Goal: Check status: Check status

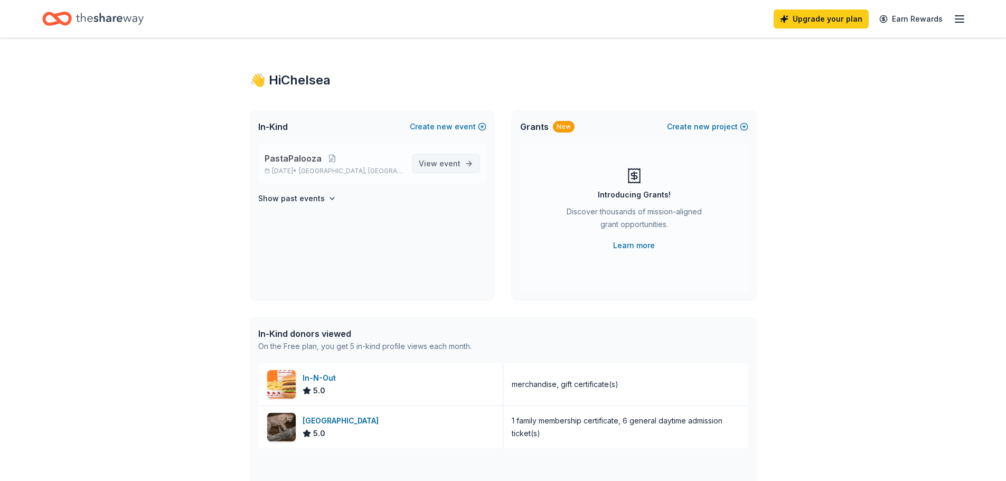
click at [455, 164] on span "event" at bounding box center [449, 163] width 21 height 9
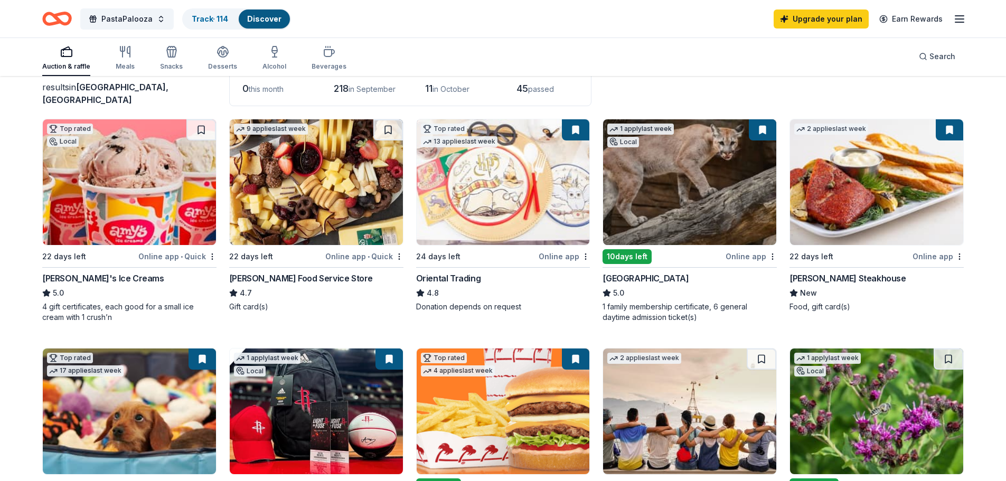
scroll to position [27, 0]
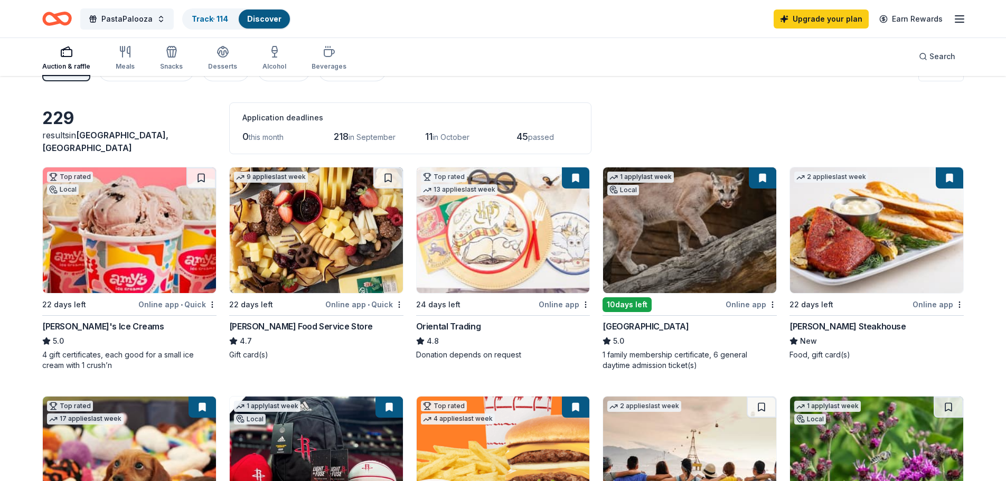
click at [152, 231] on img at bounding box center [129, 230] width 173 height 126
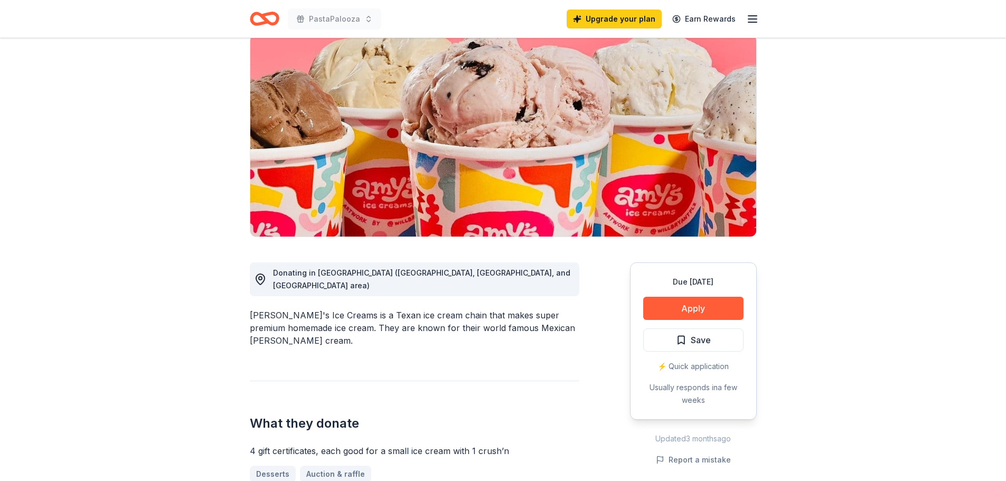
scroll to position [83, 0]
click at [681, 308] on button "Apply" at bounding box center [693, 308] width 100 height 23
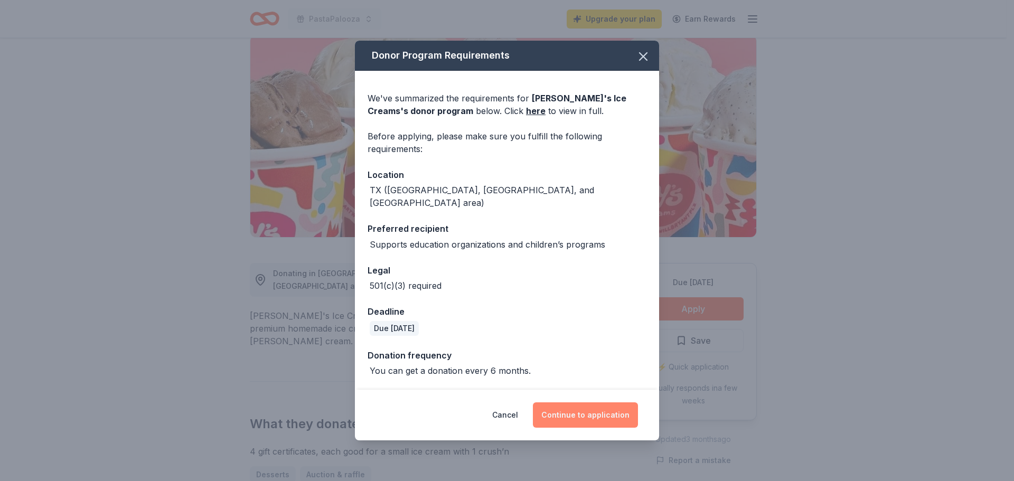
click at [570, 409] on button "Continue to application" at bounding box center [585, 414] width 105 height 25
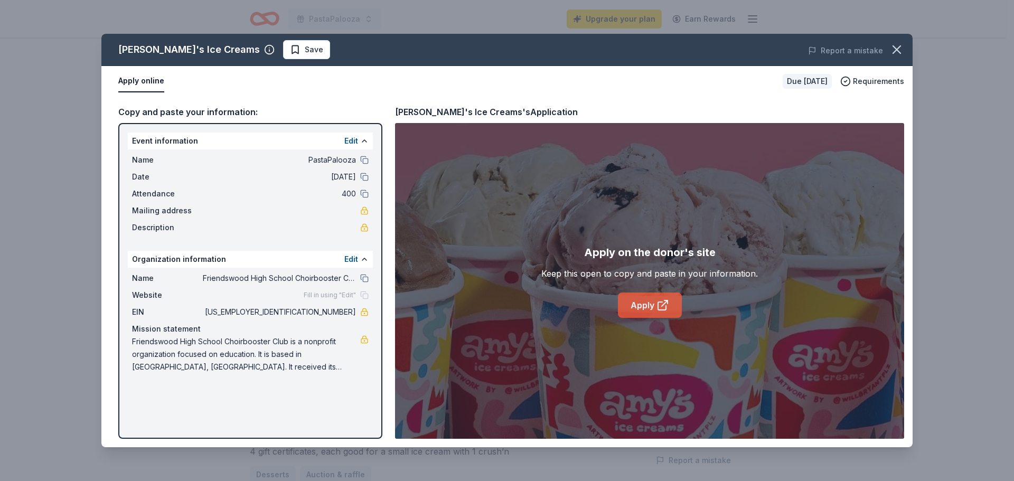
click at [637, 308] on link "Apply" at bounding box center [650, 305] width 64 height 25
click at [898, 53] on icon "button" at bounding box center [897, 49] width 15 height 15
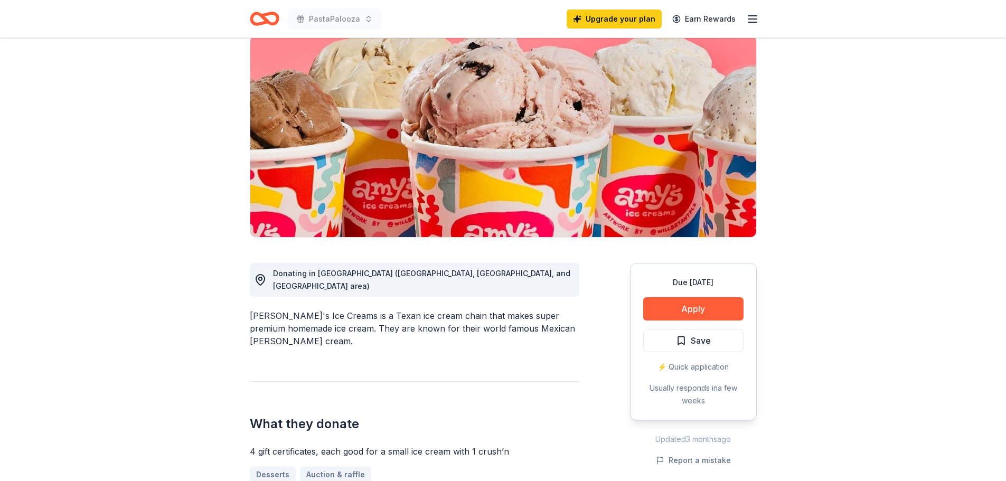
scroll to position [0, 0]
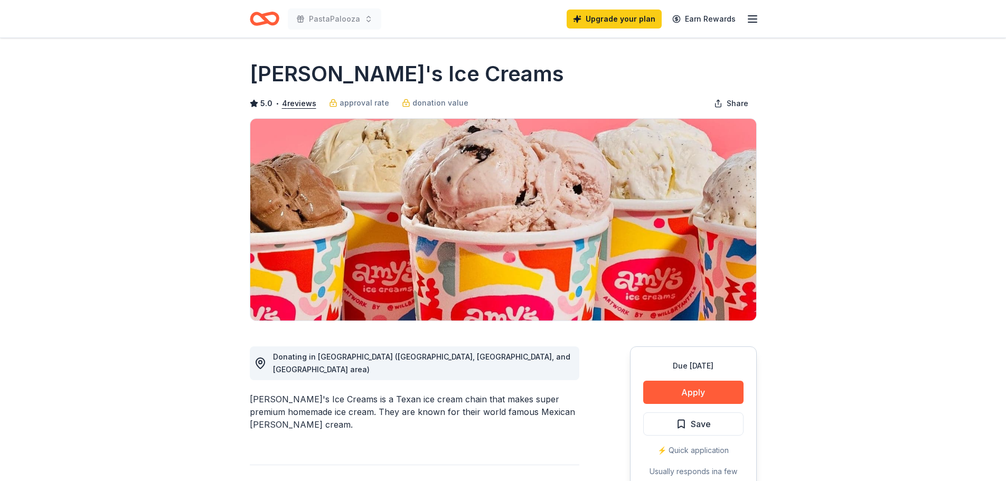
click at [265, 14] on icon "Home" at bounding box center [269, 18] width 16 height 11
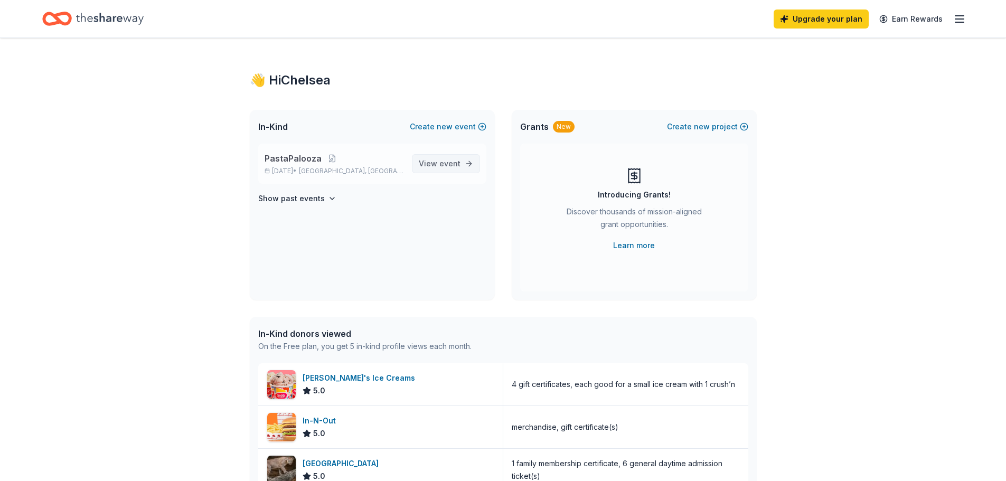
click at [441, 165] on span "event" at bounding box center [449, 163] width 21 height 9
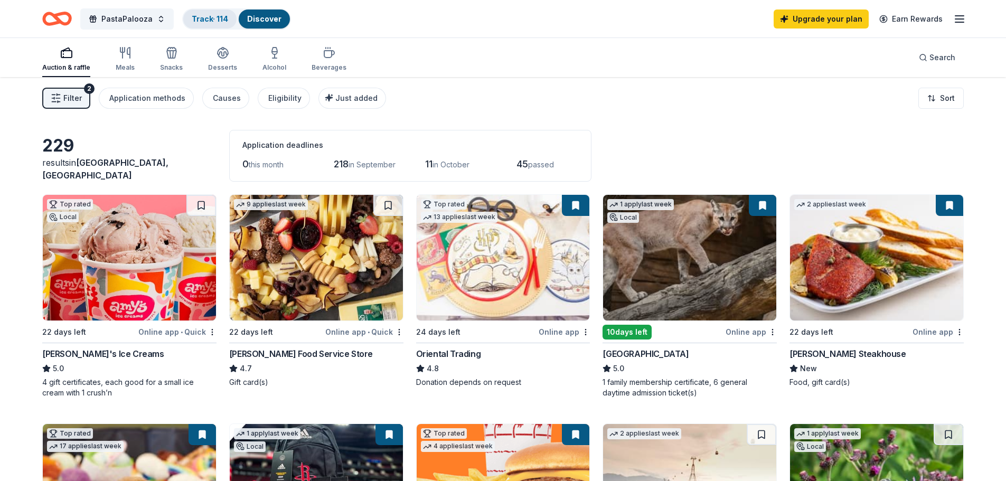
click at [199, 22] on link "Track · 114" at bounding box center [210, 18] width 36 height 9
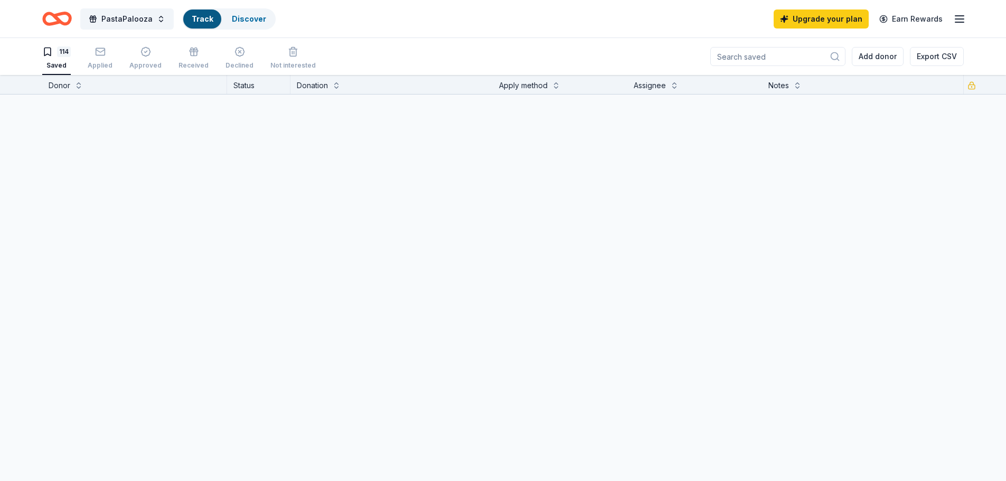
scroll to position [1, 0]
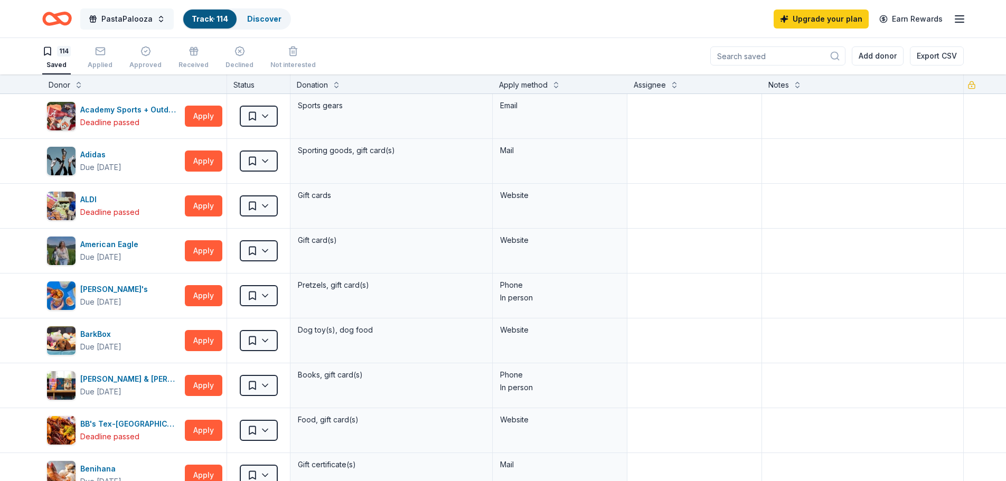
click at [137, 18] on span "PastaPalooza" at bounding box center [126, 19] width 51 height 13
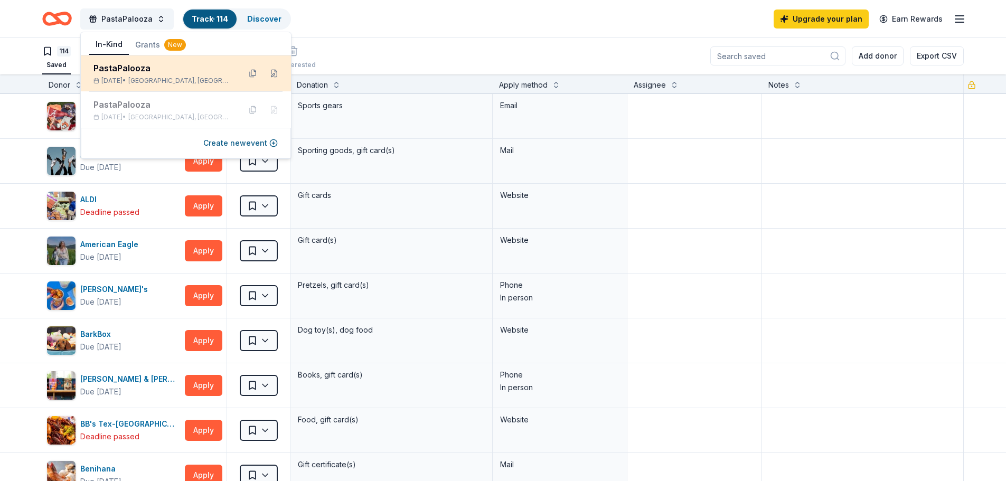
click at [129, 70] on div "PastaPalooza" at bounding box center [162, 68] width 138 height 13
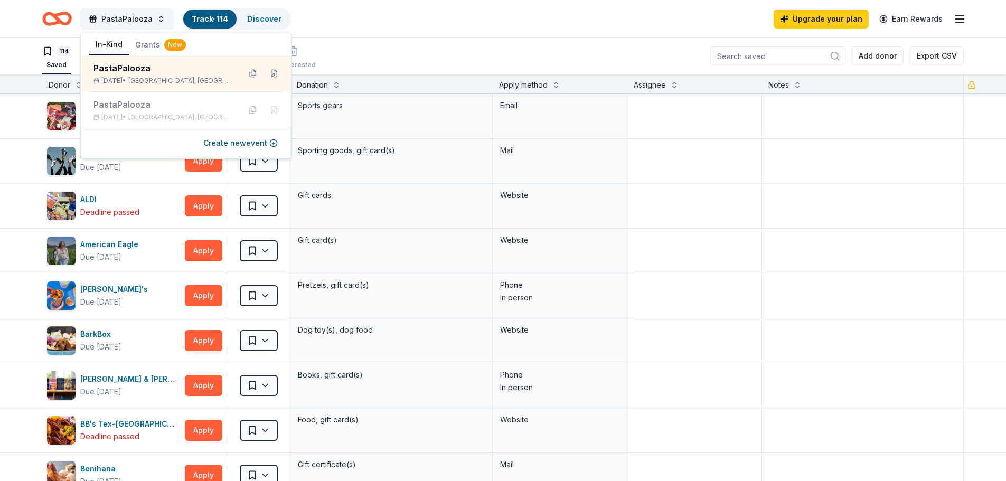
click at [516, 32] on div "PastaPalooza Track · 114 Discover Upgrade your plan Earn Rewards" at bounding box center [503, 19] width 1006 height 38
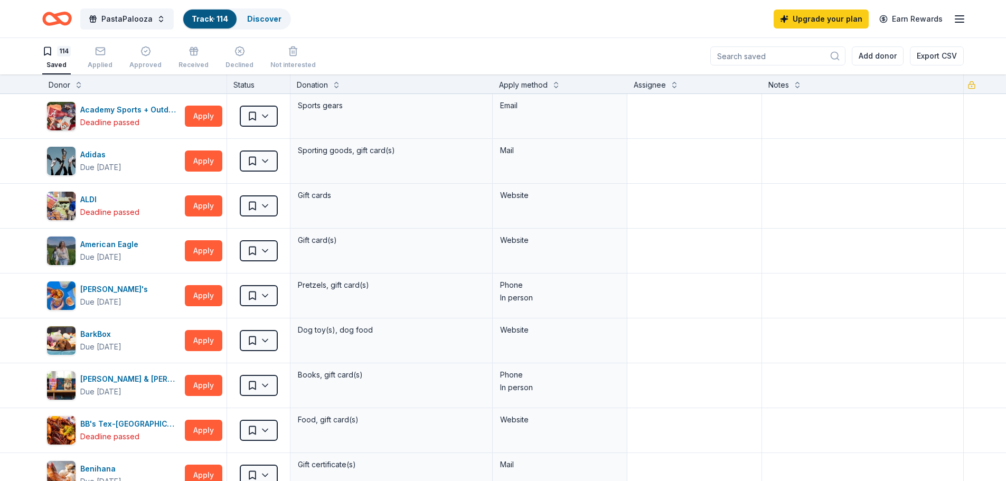
click at [60, 19] on icon "Home" at bounding box center [52, 18] width 16 height 11
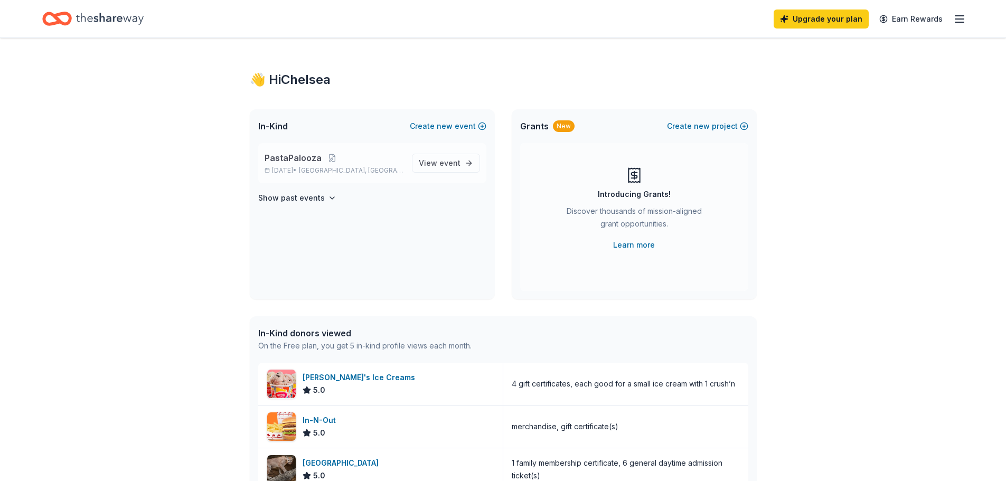
click at [292, 161] on span "PastaPalooza" at bounding box center [293, 158] width 57 height 13
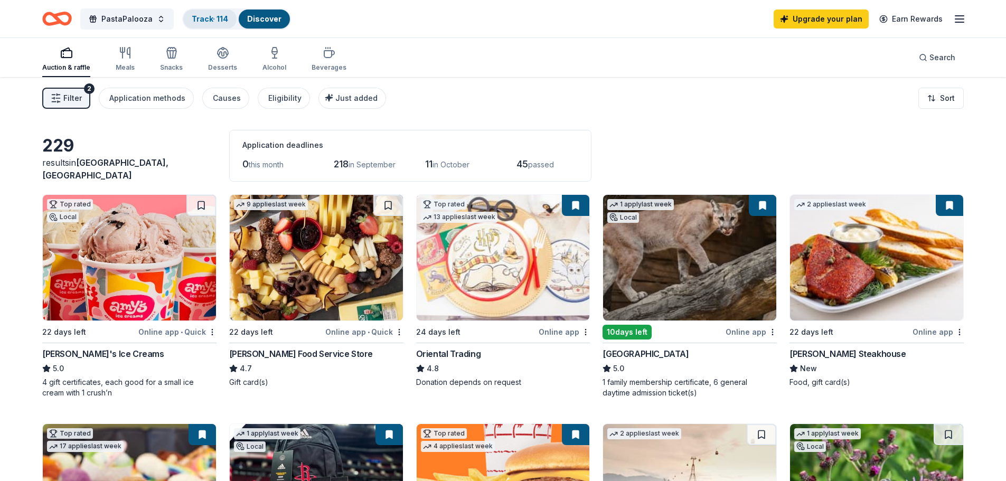
click at [209, 22] on link "Track · 114" at bounding box center [210, 18] width 36 height 9
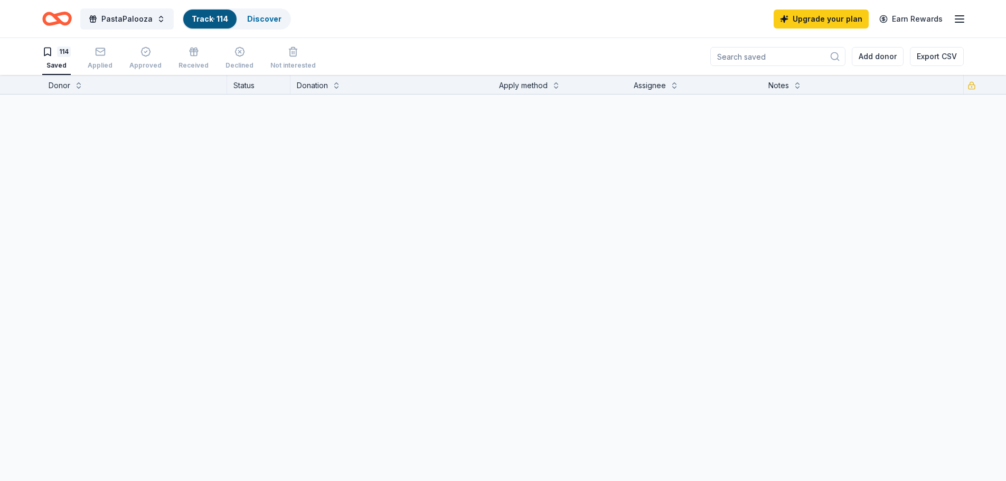
scroll to position [1, 0]
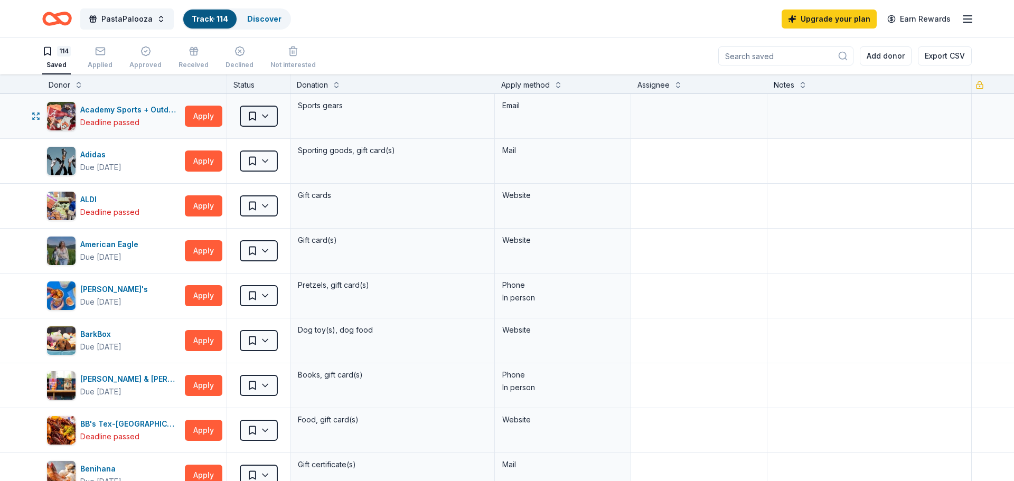
click at [266, 116] on html "10% PastaPalooza Track · 114 Discover Upgrade your plan Earn Rewards 114 Saved …" at bounding box center [507, 239] width 1014 height 481
click at [405, 22] on html "10% PastaPalooza Track · 114 Discover Upgrade your plan Earn Rewards 114 Saved …" at bounding box center [507, 239] width 1014 height 481
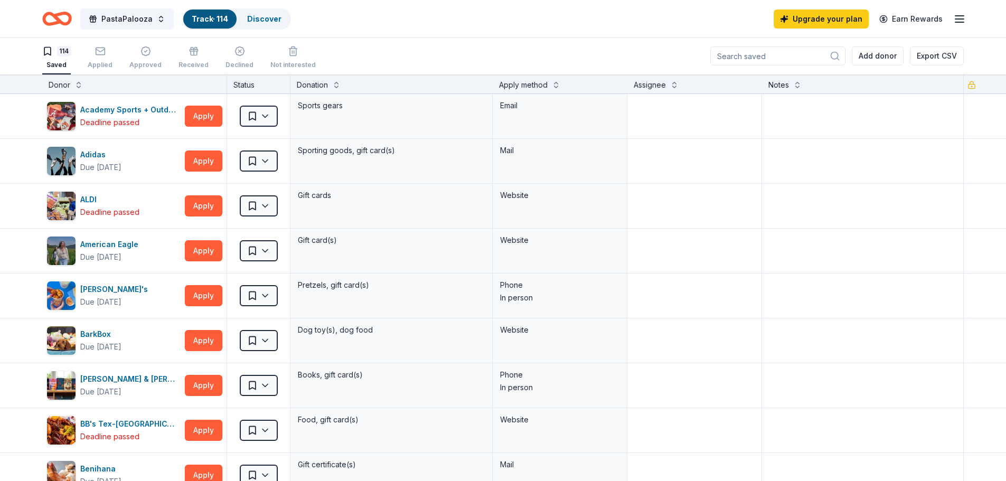
click at [249, 86] on div "Status" at bounding box center [258, 83] width 63 height 19
click at [102, 57] on div "Applied" at bounding box center [100, 57] width 25 height 23
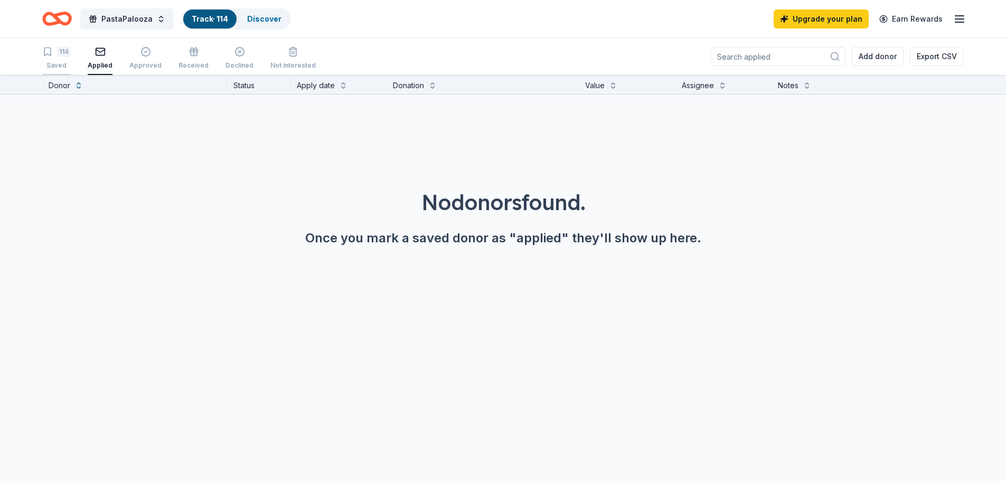
click at [48, 60] on div "114 Saved" at bounding box center [56, 57] width 29 height 23
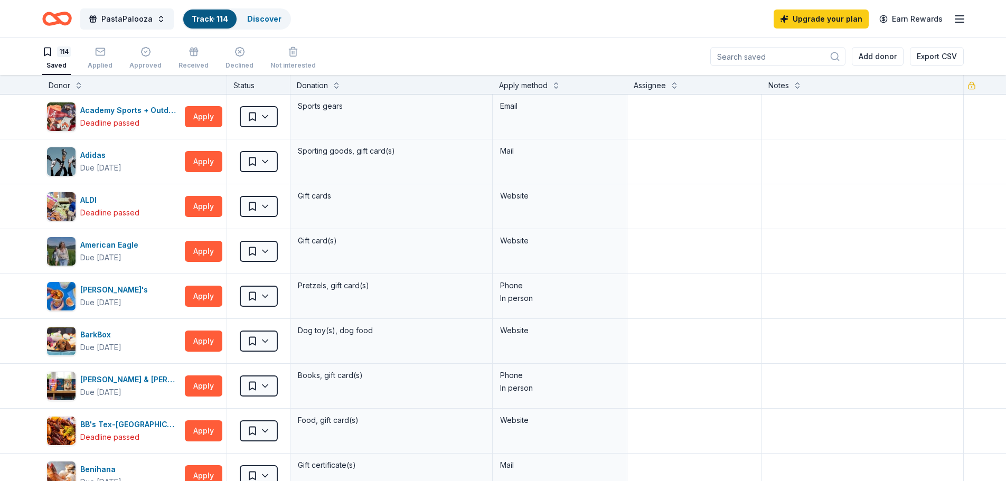
click at [373, 61] on div "114 Saved Applied Approved Received Declined Not interested Add donor Export CSV" at bounding box center [503, 56] width 922 height 37
